Goal: Find specific page/section: Find specific page/section

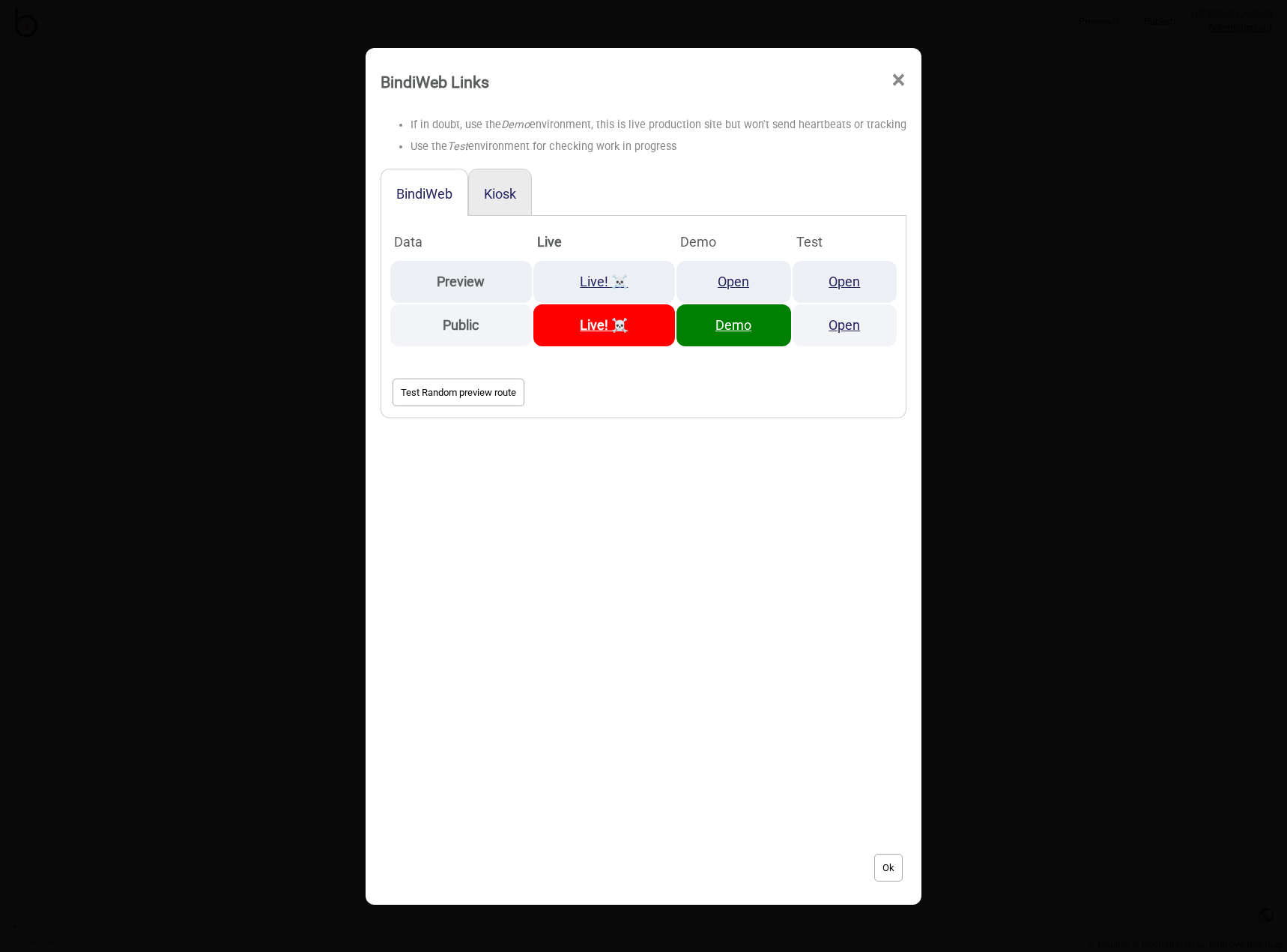
click at [891, 81] on span "×" at bounding box center [899, 80] width 16 height 50
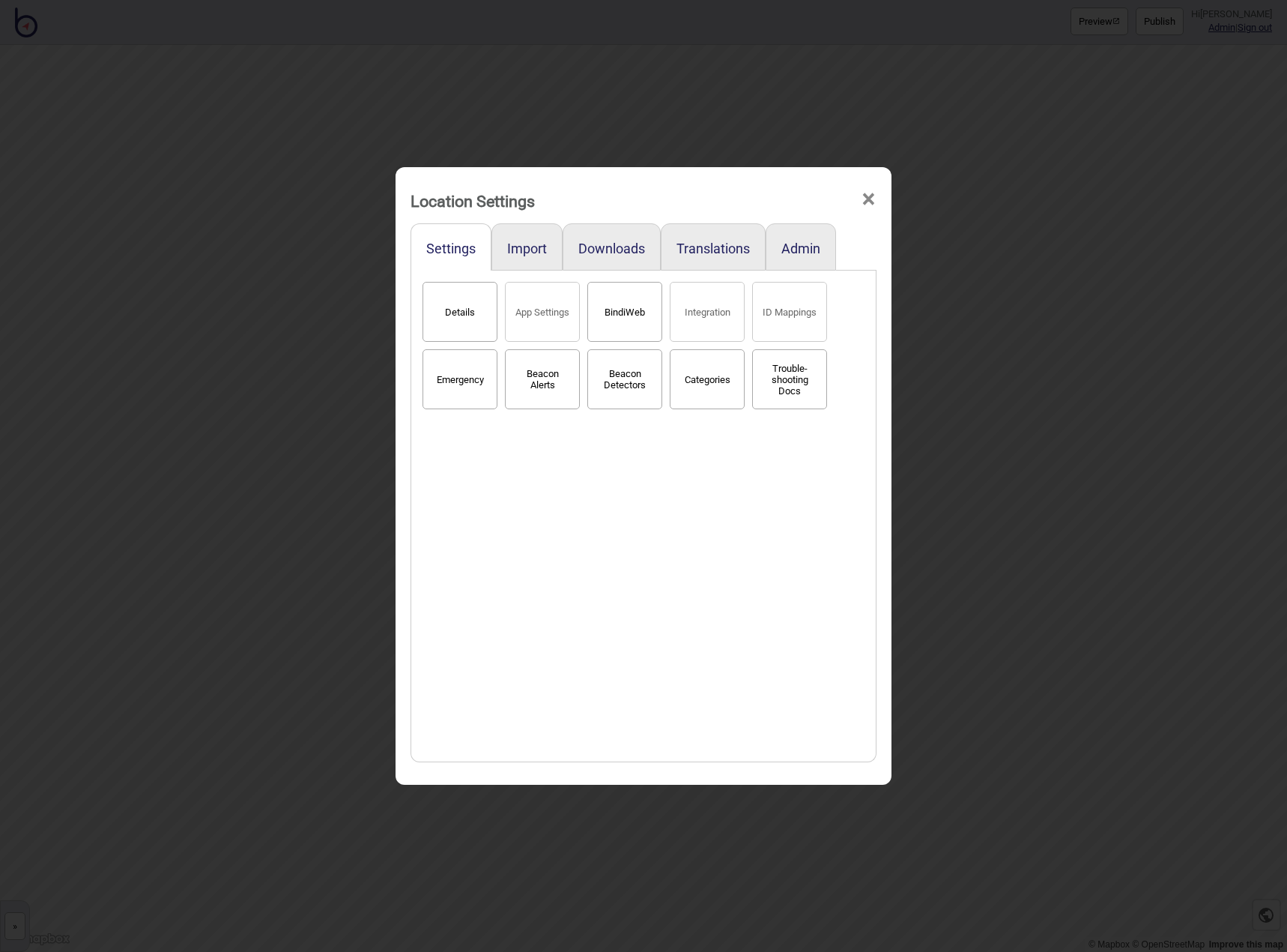
click at [871, 202] on span "×" at bounding box center [869, 199] width 16 height 50
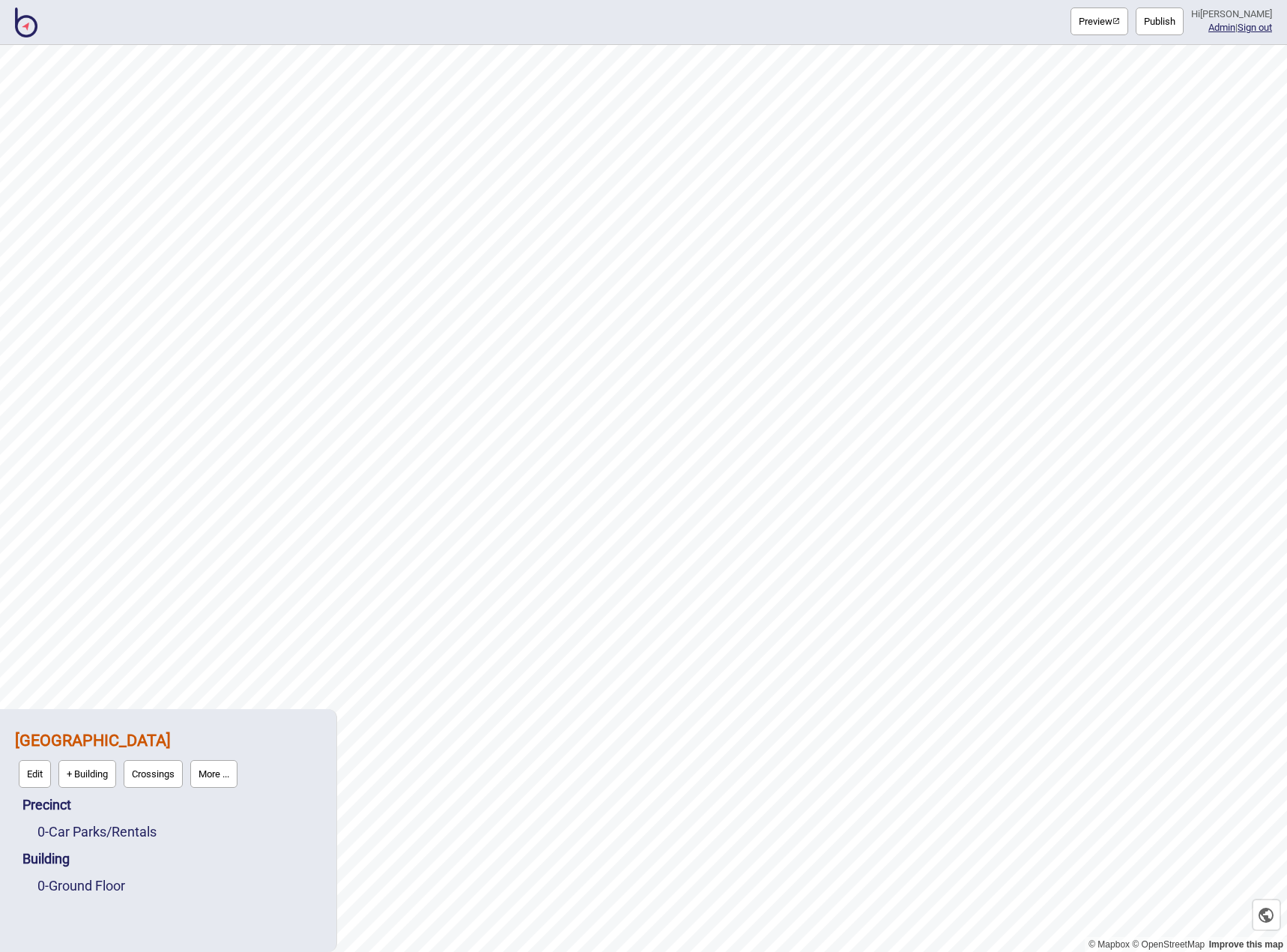
click at [232, 784] on button "More ..." at bounding box center [214, 773] width 47 height 28
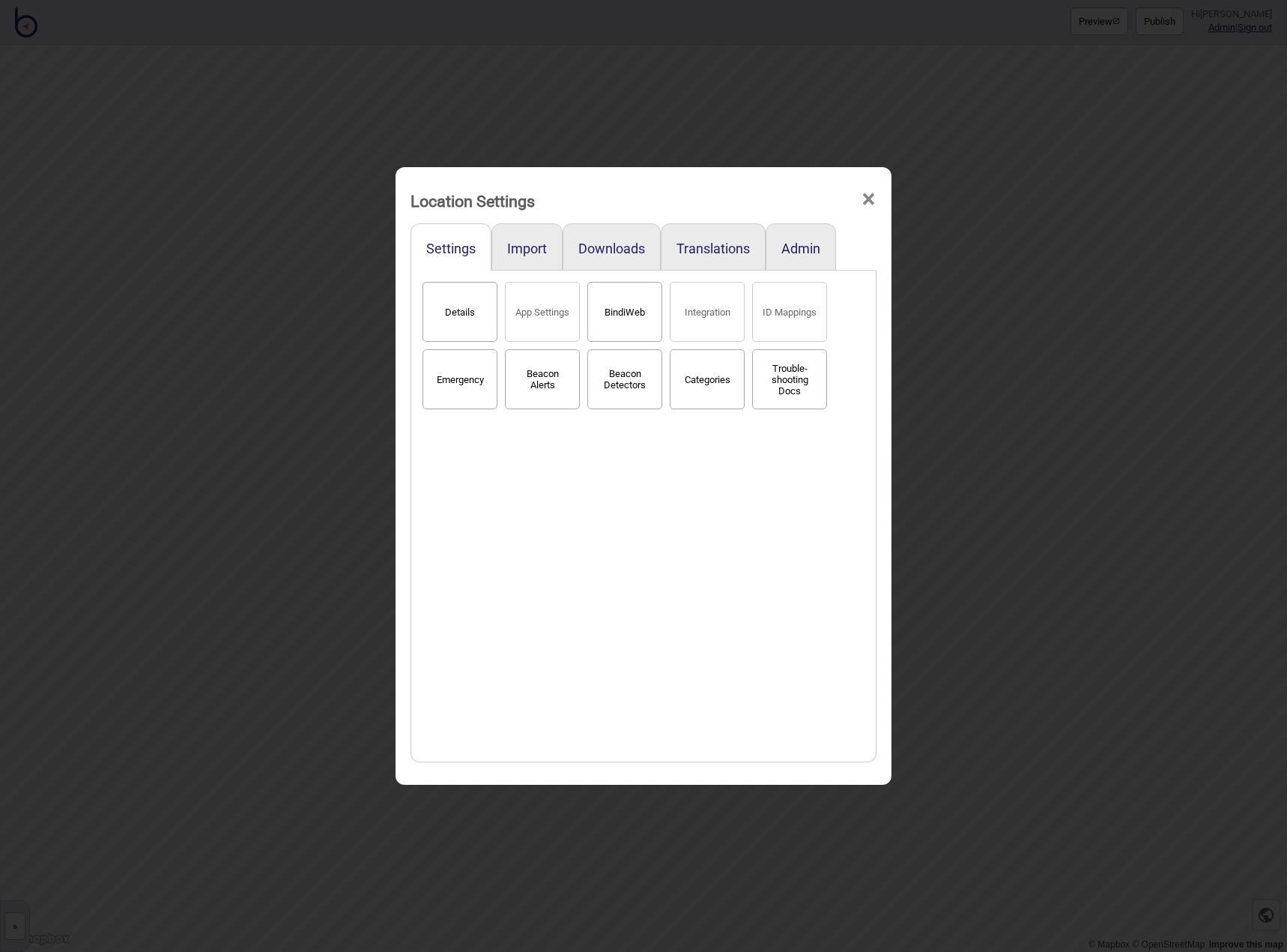
click at [632, 329] on button "BindiWeb" at bounding box center [625, 312] width 75 height 60
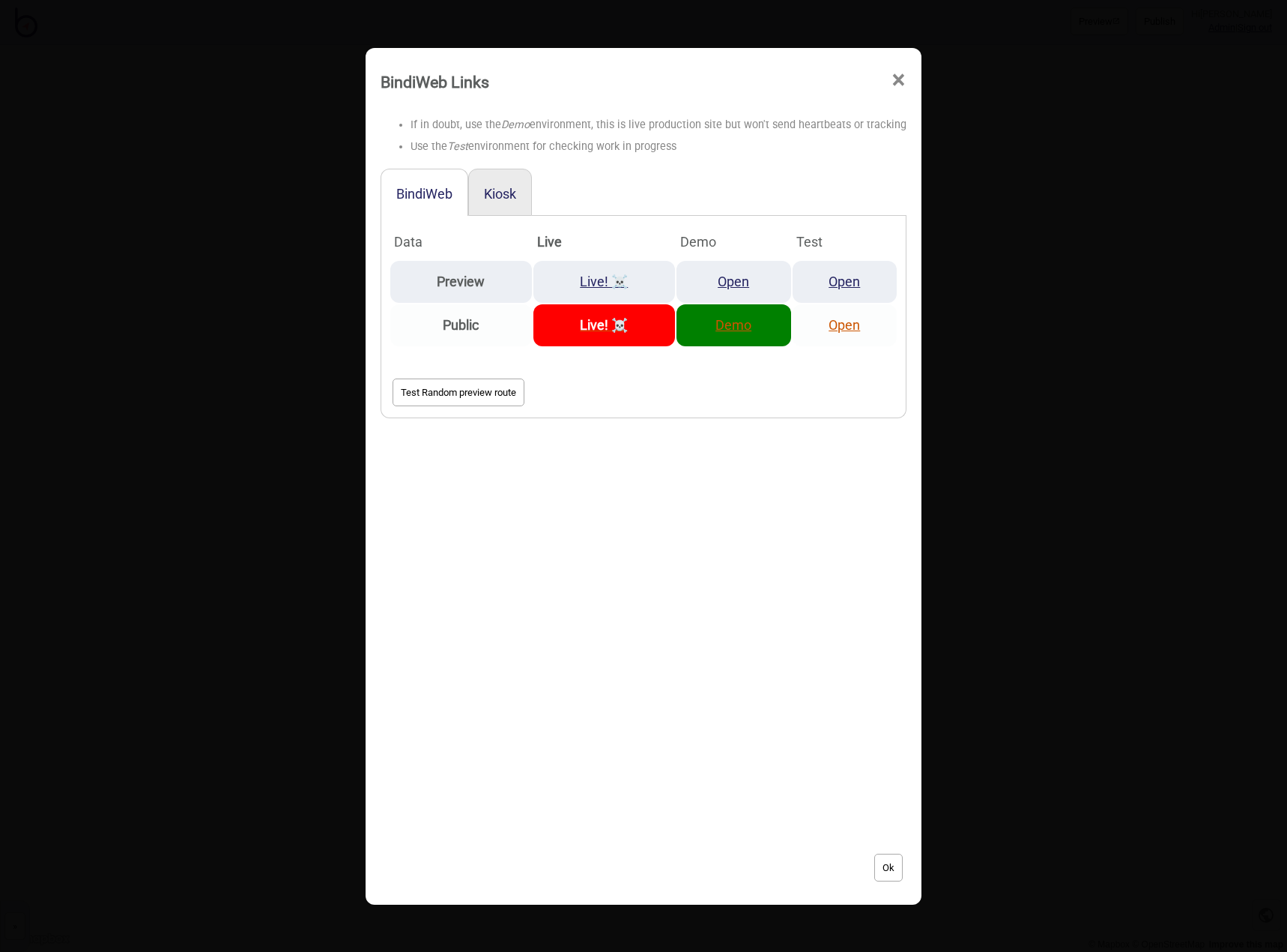
click at [753, 336] on td "Demo" at bounding box center [734, 325] width 115 height 42
click at [726, 323] on link "Demo" at bounding box center [733, 325] width 36 height 16
click at [891, 83] on span "×" at bounding box center [899, 80] width 16 height 50
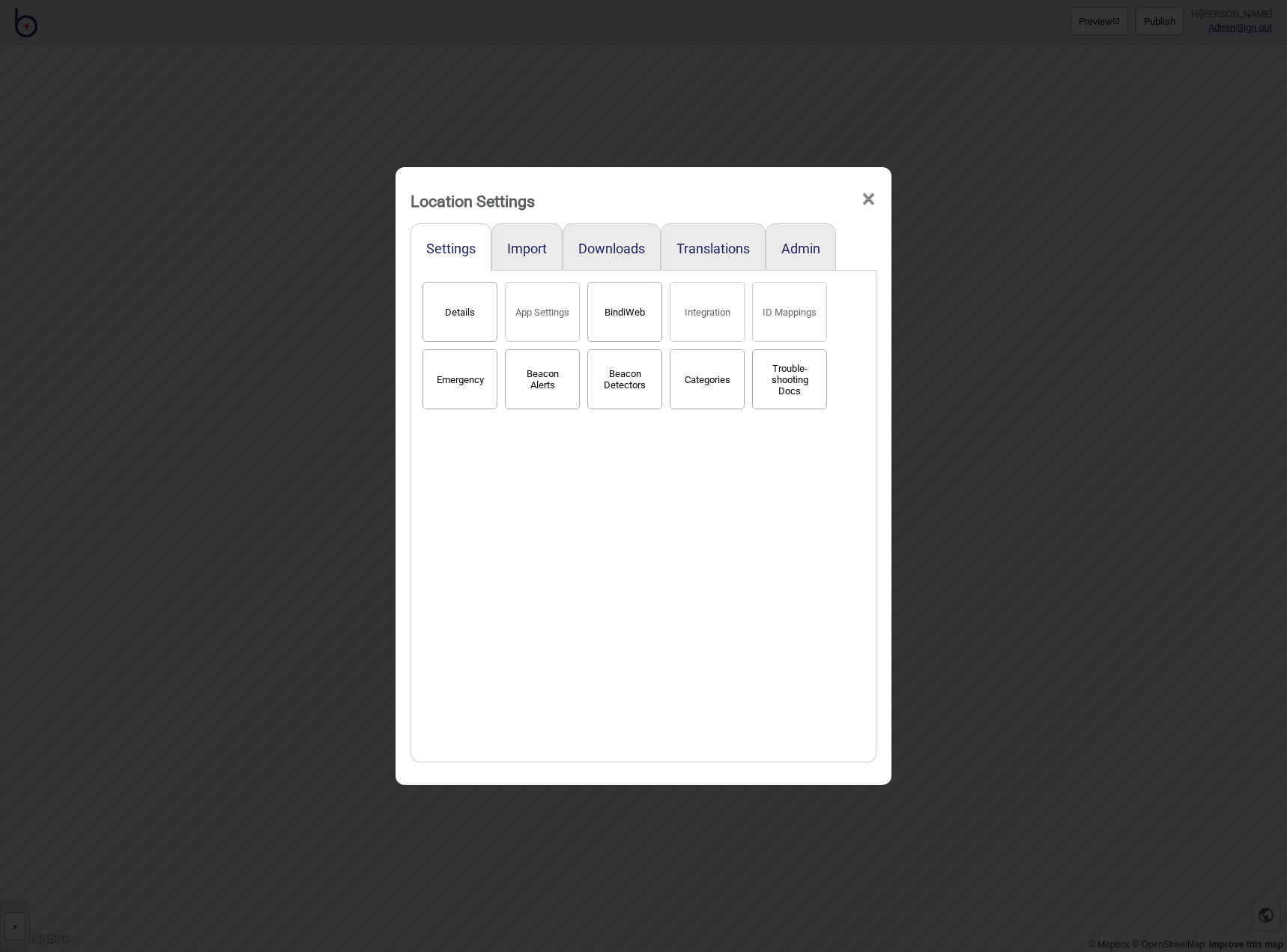
click at [866, 203] on span "×" at bounding box center [869, 199] width 16 height 50
